Goal: Task Accomplishment & Management: Manage account settings

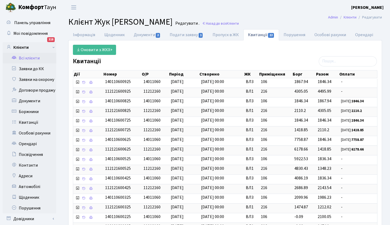
scroll to position [12, 0]
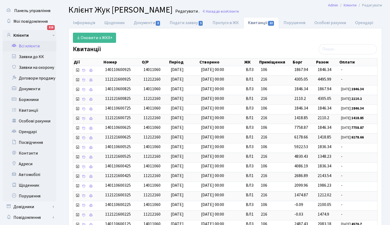
click at [29, 44] on link "Всі клієнти" at bounding box center [30, 46] width 54 height 11
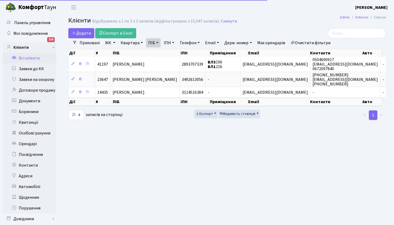
select select "25"
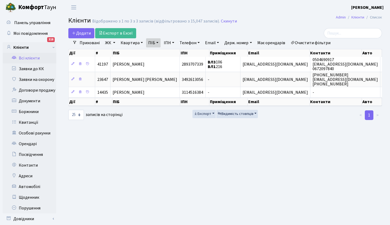
click at [158, 42] on link "ПІБ" at bounding box center [153, 42] width 14 height 9
click at [182, 53] on icon at bounding box center [183, 53] width 4 height 4
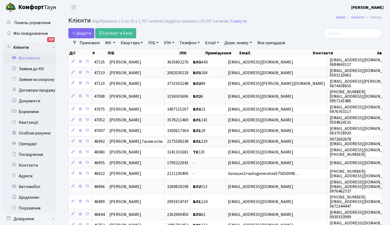
click at [141, 42] on link "Квартира" at bounding box center [131, 42] width 27 height 9
type input "218"
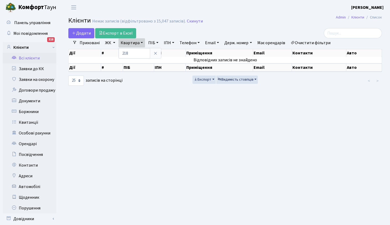
click at [168, 104] on main "Admin Клієнти Список Клієнти Немає записів (відфільтровано з 15,047 записів). С…" at bounding box center [224, 126] width 329 height 223
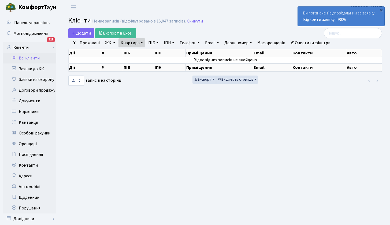
click at [359, 17] on div "Ви призначені відповідальним за заявку Відкрити заявку #9026" at bounding box center [341, 16] width 87 height 19
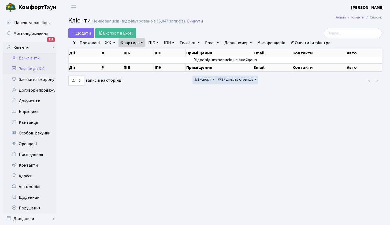
click at [22, 69] on link "Заявки до КК" at bounding box center [30, 68] width 54 height 11
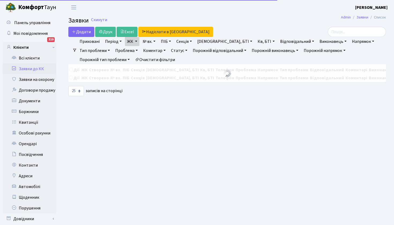
select select "25"
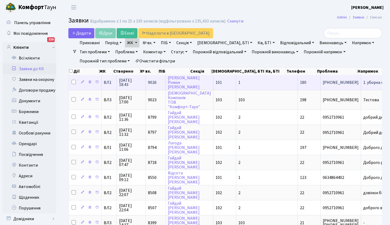
click at [322, 82] on span "095-401-88-92" at bounding box center [340, 82] width 36 height 4
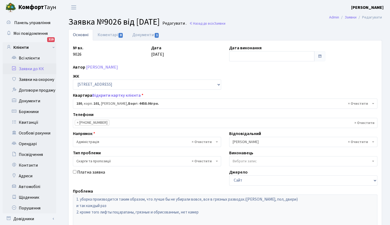
select select "37867"
select select "55"
click at [37, 69] on link "Заявки до КК" at bounding box center [30, 68] width 54 height 11
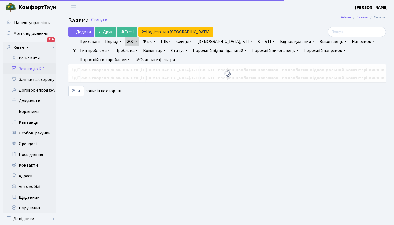
select select "25"
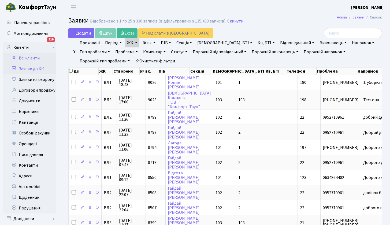
click at [29, 57] on link "Всі клієнти" at bounding box center [30, 58] width 54 height 11
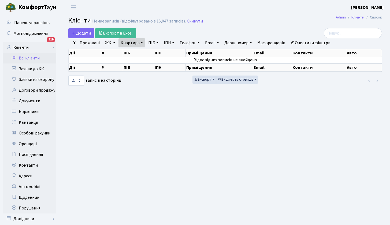
select select "25"
click at [140, 43] on link "Квартира" at bounding box center [131, 42] width 27 height 9
type input "195"
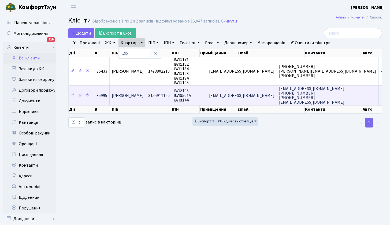
click at [144, 97] on span "Коваленко Ганна Павлівна" at bounding box center [128, 96] width 32 height 6
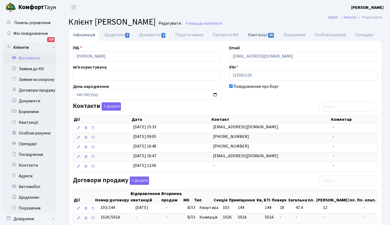
click at [261, 34] on link "Квитанції 36" at bounding box center [261, 34] width 36 height 11
select select "25"
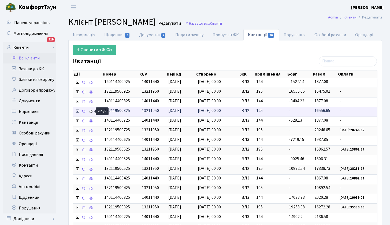
click at [90, 111] on icon at bounding box center [91, 112] width 4 height 4
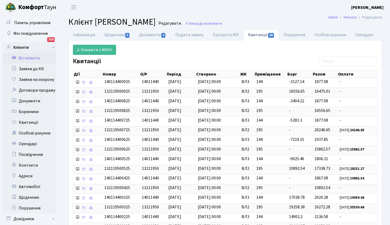
click at [38, 57] on link "Всі клієнти" at bounding box center [30, 58] width 54 height 11
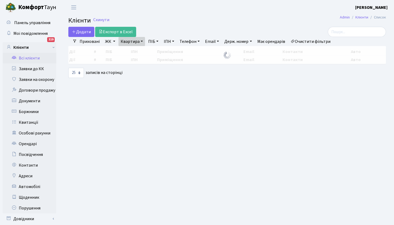
select select "25"
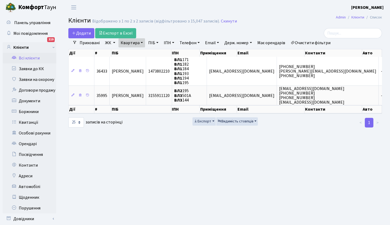
click at [141, 43] on link "Квартира" at bounding box center [131, 42] width 27 height 9
type input "128"
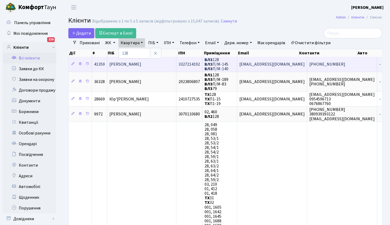
click at [141, 64] on span "Осмолович Богдан Олександрович" at bounding box center [125, 64] width 32 height 6
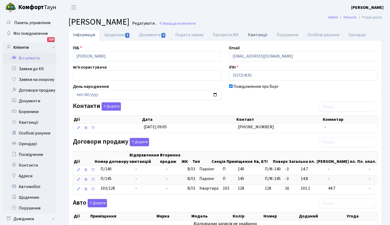
click at [256, 35] on link "Квитанції" at bounding box center [257, 34] width 29 height 11
select select "25"
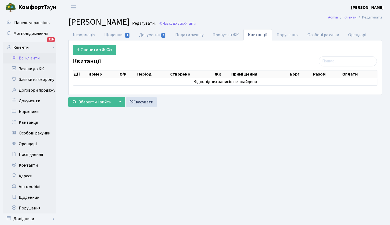
click at [34, 57] on link "Всі клієнти" at bounding box center [30, 58] width 54 height 11
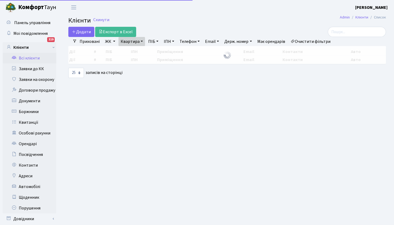
select select "25"
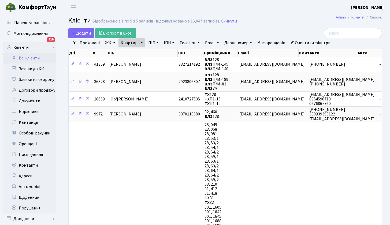
click at [138, 42] on link "Квартира" at bounding box center [131, 42] width 27 height 9
type input "130"
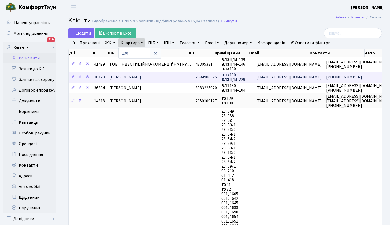
click at [141, 77] on span "[PERSON_NAME]" at bounding box center [125, 77] width 32 height 6
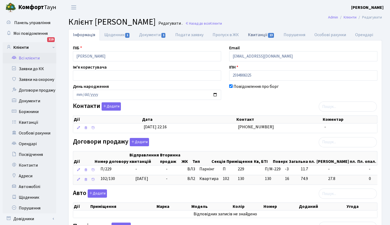
click at [258, 36] on link "Квитанції 13" at bounding box center [261, 34] width 36 height 11
select select "25"
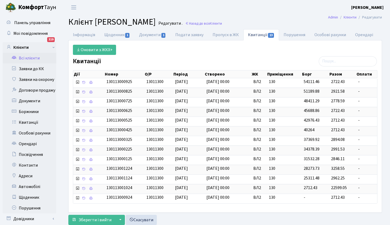
click at [28, 58] on link "Всі клієнти" at bounding box center [30, 58] width 54 height 11
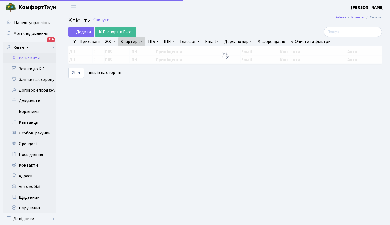
select select "25"
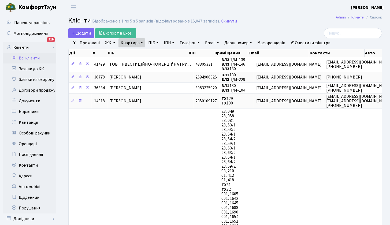
click at [142, 42] on link "Квартира" at bounding box center [131, 42] width 27 height 9
type input "63"
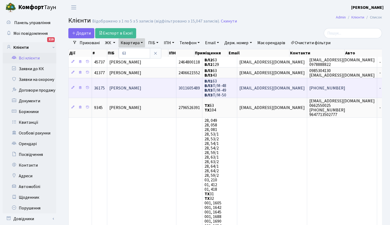
click at [139, 88] on span "[PERSON_NAME]" at bounding box center [125, 88] width 32 height 6
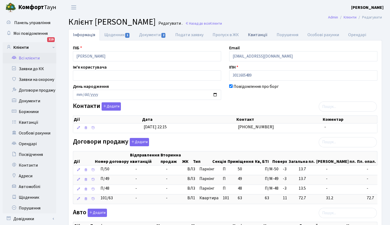
click at [257, 33] on link "Квитанції" at bounding box center [257, 34] width 29 height 11
select select "25"
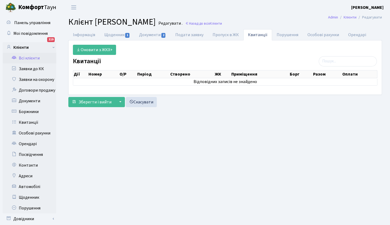
click at [30, 58] on link "Всі клієнти" at bounding box center [30, 58] width 54 height 11
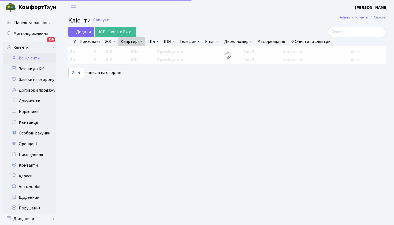
select select "25"
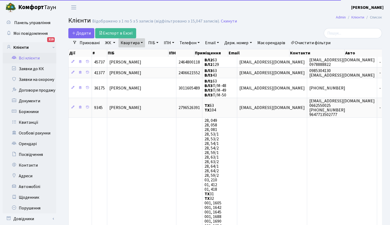
click at [140, 42] on link "Квартира" at bounding box center [131, 42] width 27 height 9
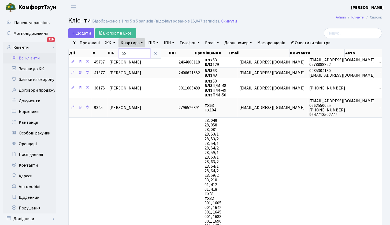
type input "55"
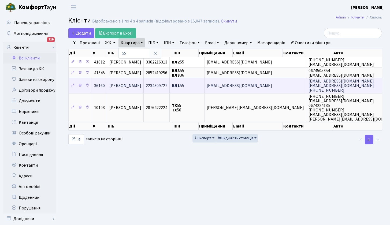
click at [136, 87] on span "[PERSON_NAME]" at bounding box center [125, 86] width 32 height 6
click at [141, 85] on span "Черноволова Лілія Анатоліївна" at bounding box center [125, 86] width 32 height 6
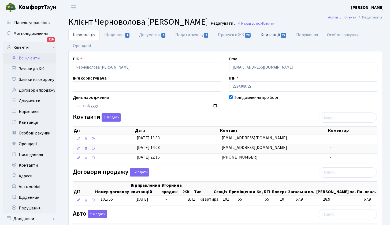
click at [272, 35] on link "Квитанції 22" at bounding box center [274, 34] width 36 height 11
select select "25"
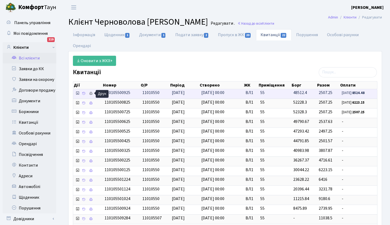
click at [91, 93] on icon at bounding box center [91, 94] width 4 height 4
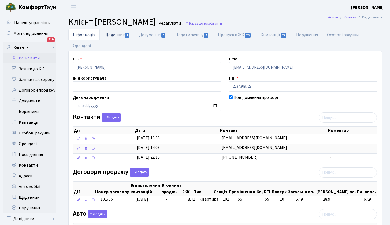
click at [113, 35] on link "Щоденник 1" at bounding box center [117, 34] width 35 height 11
select select "25"
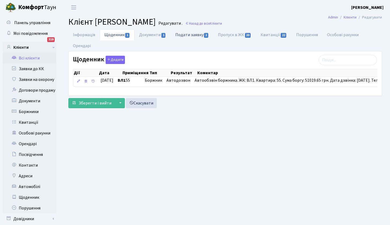
click at [189, 36] on link "Подати заявку 2" at bounding box center [192, 34] width 43 height 11
select select "25"
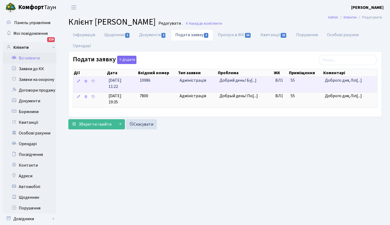
click at [193, 82] on span "Адміністрація" at bounding box center [197, 80] width 36 height 6
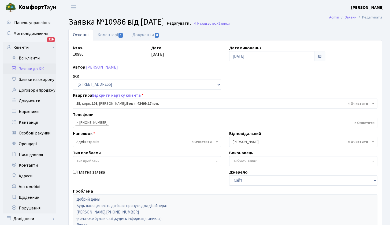
select select "37492"
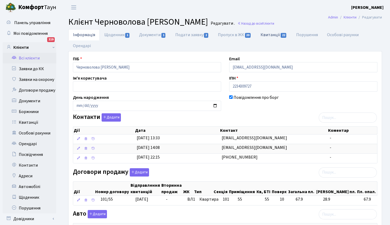
click at [273, 34] on link "Квитанції 22" at bounding box center [274, 34] width 36 height 11
select select "25"
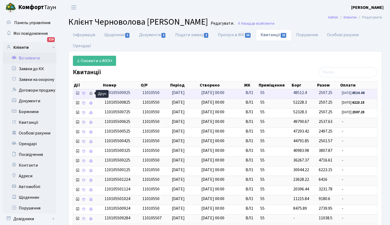
click at [90, 93] on icon at bounding box center [91, 94] width 4 height 4
click at [91, 93] on icon at bounding box center [91, 94] width 4 height 4
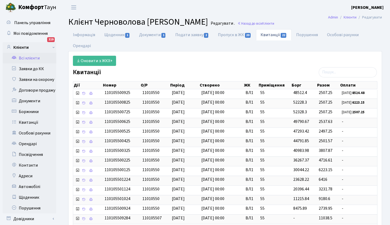
click at [35, 58] on link "Всі клієнти" at bounding box center [30, 58] width 54 height 11
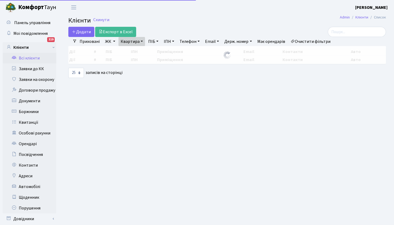
select select "25"
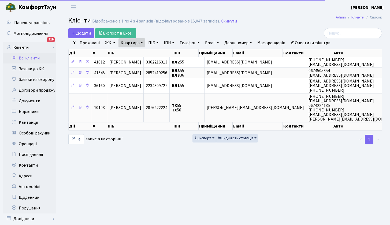
click at [142, 42] on link "Квартира" at bounding box center [131, 42] width 27 height 9
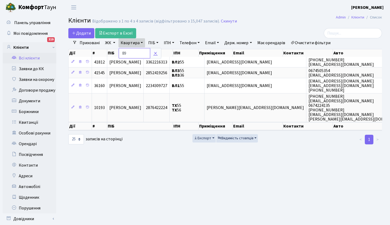
type input "89"
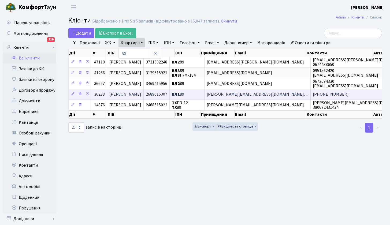
click at [134, 95] on span "[PERSON_NAME]" at bounding box center [125, 94] width 32 height 6
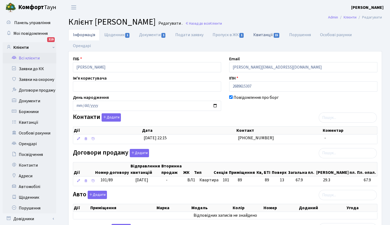
click at [264, 35] on link "Квитанції 15" at bounding box center [267, 34] width 36 height 11
select select "25"
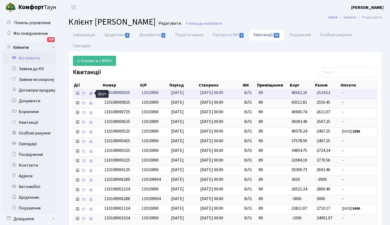
click at [91, 94] on icon at bounding box center [91, 94] width 4 height 4
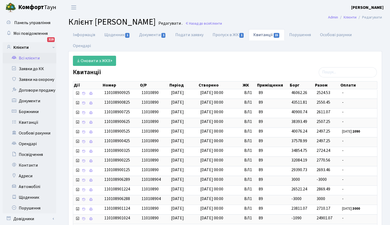
click at [33, 57] on link "Всі клієнти" at bounding box center [30, 58] width 54 height 11
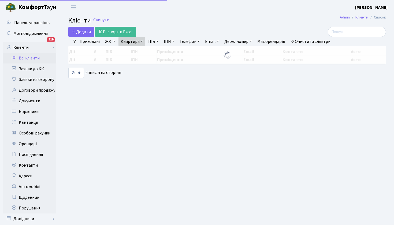
select select "25"
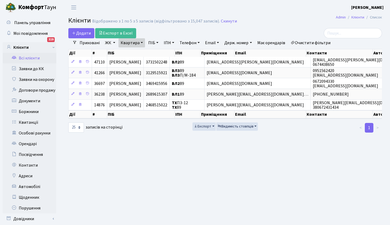
click at [142, 43] on link "Квартира" at bounding box center [131, 42] width 27 height 9
type input "78"
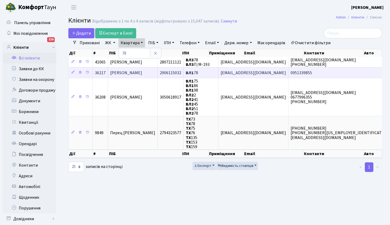
click at [142, 73] on span "[PERSON_NAME]" at bounding box center [126, 73] width 32 height 6
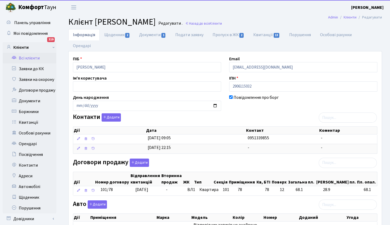
select select "25"
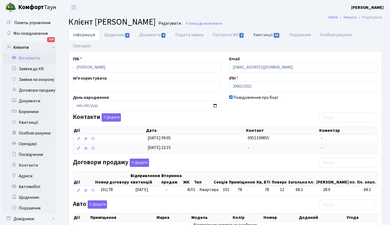
click at [263, 35] on link "Квитанції 13" at bounding box center [267, 34] width 36 height 11
select select "25"
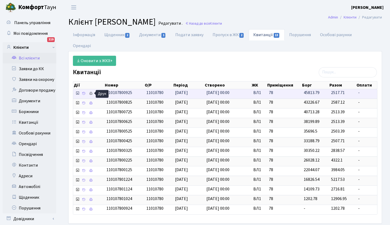
click at [90, 93] on icon at bounding box center [91, 94] width 4 height 4
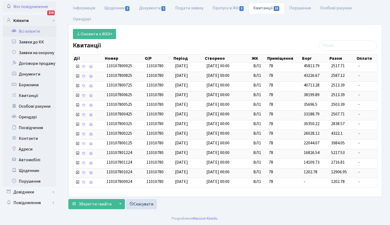
scroll to position [27, 0]
click at [29, 31] on link "Всі клієнти" at bounding box center [30, 31] width 54 height 11
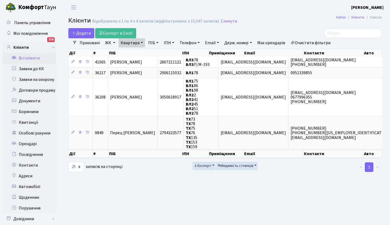
select select "25"
click at [141, 41] on link "Квартира" at bounding box center [131, 42] width 27 height 9
type input "11"
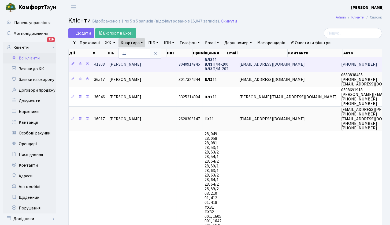
click at [134, 64] on span "[PERSON_NAME]" at bounding box center [125, 64] width 32 height 6
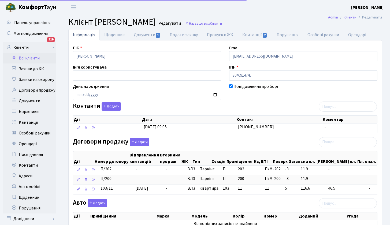
select select "25"
click at [252, 36] on link "Квитанції 2" at bounding box center [255, 34] width 34 height 11
select select "25"
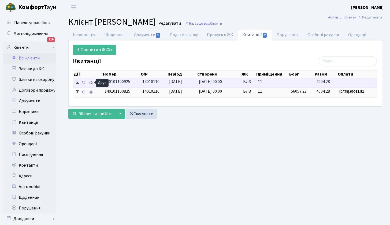
click at [91, 82] on icon at bounding box center [91, 83] width 4 height 4
